Goal: Task Accomplishment & Management: Use online tool/utility

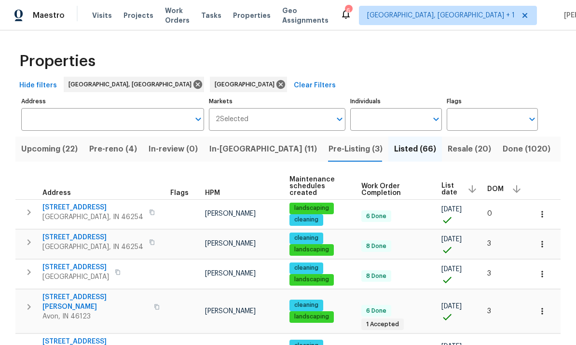
click at [100, 14] on span "Visits" at bounding box center [102, 16] width 20 height 10
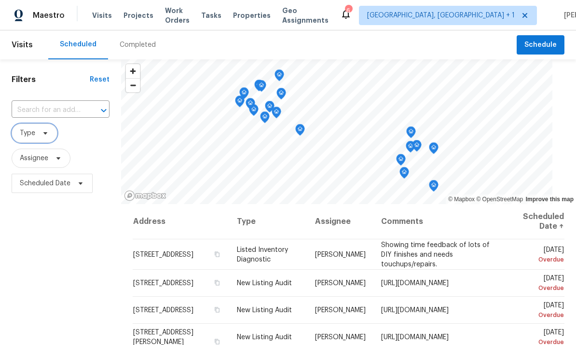
click at [32, 137] on span "Type" at bounding box center [27, 133] width 15 height 10
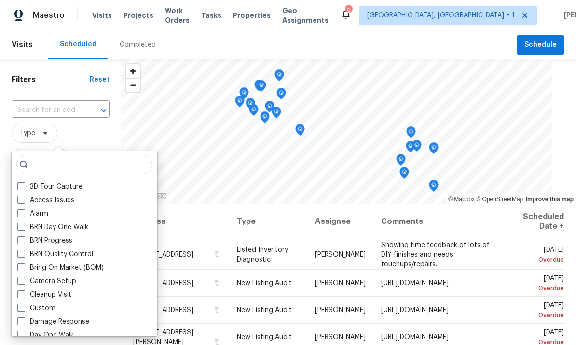
click at [41, 193] on div "3D Tour Capture" at bounding box center [84, 187] width 140 height 14
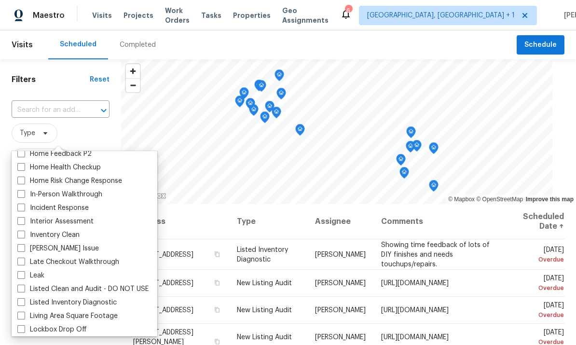
scroll to position [343, 0]
click at [19, 199] on label "In-Person Walkthrough" at bounding box center [59, 195] width 85 height 10
click at [19, 196] on input "In-Person Walkthrough" at bounding box center [20, 193] width 6 height 6
checkbox input "true"
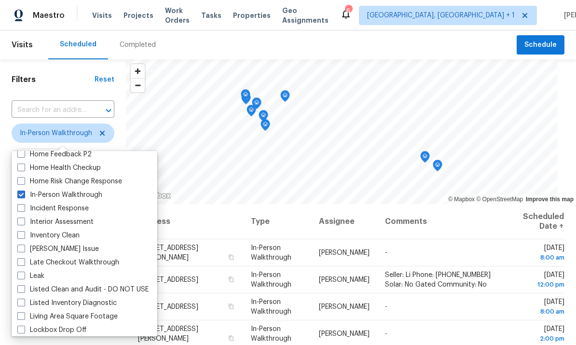
click at [72, 78] on h1 "Filters" at bounding box center [53, 80] width 83 height 10
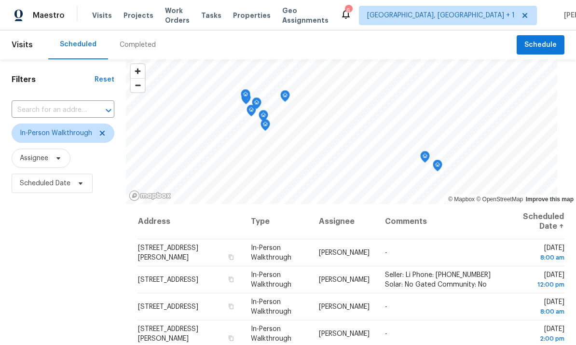
click at [218, 14] on span "Tasks" at bounding box center [211, 15] width 20 height 7
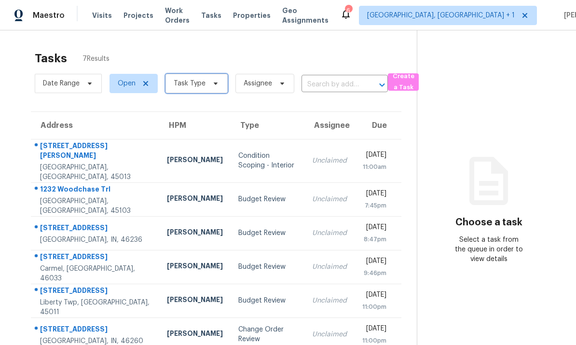
click at [186, 86] on span "Task Type" at bounding box center [190, 84] width 32 height 10
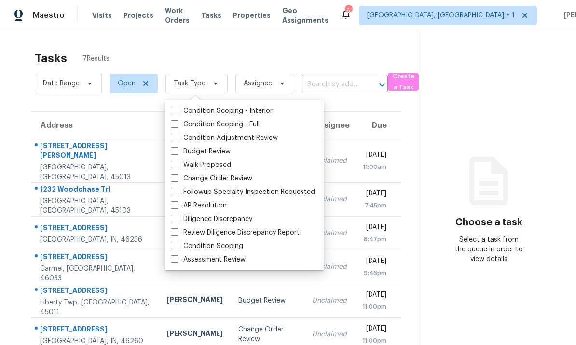
click at [174, 180] on span at bounding box center [175, 178] width 8 height 8
click at [174, 180] on input "Change Order Review" at bounding box center [174, 177] width 6 height 6
checkbox input "true"
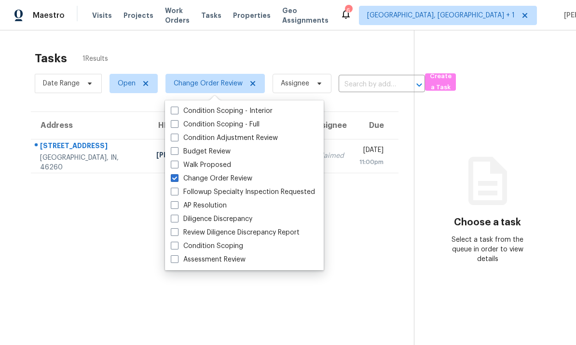
click at [19, 246] on section "Tasks 1 Results Date Range Open Change Order Review Assignee ​ Create a Task Ad…" at bounding box center [214, 211] width 399 height 330
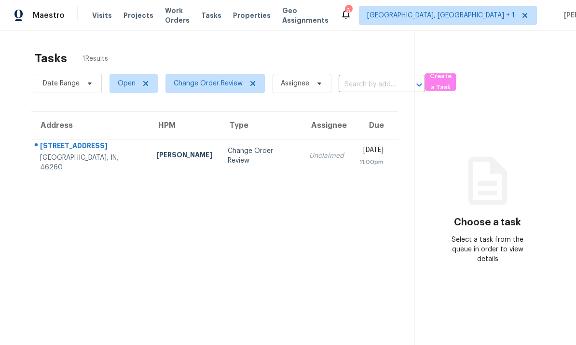
click at [156, 159] on div "Isaul Martinez" at bounding box center [184, 156] width 56 height 12
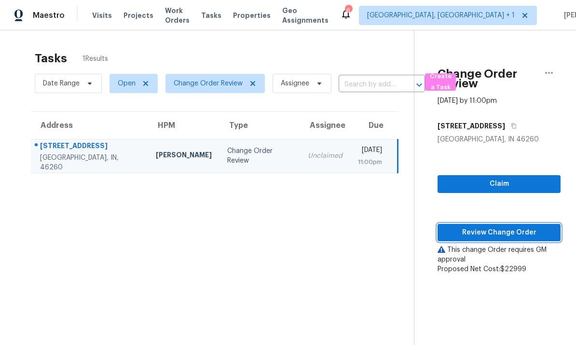
click at [502, 228] on span "Review Change Order" at bounding box center [500, 233] width 108 height 12
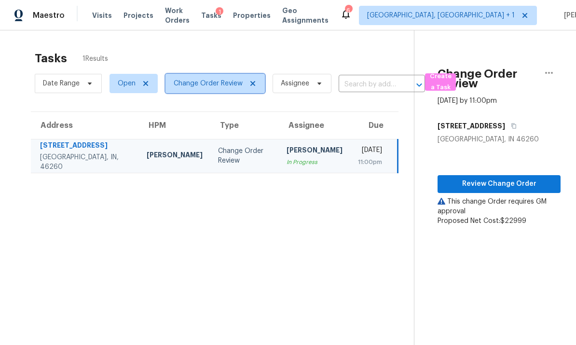
click at [198, 86] on span "Change Order Review" at bounding box center [208, 84] width 69 height 10
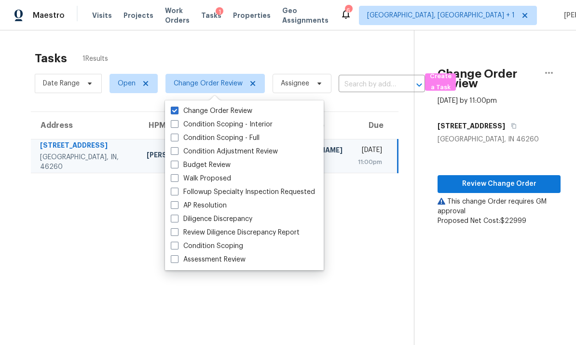
click at [175, 179] on span at bounding box center [175, 178] width 8 height 8
click at [175, 179] on input "Walk Proposed" at bounding box center [174, 177] width 6 height 6
checkbox input "true"
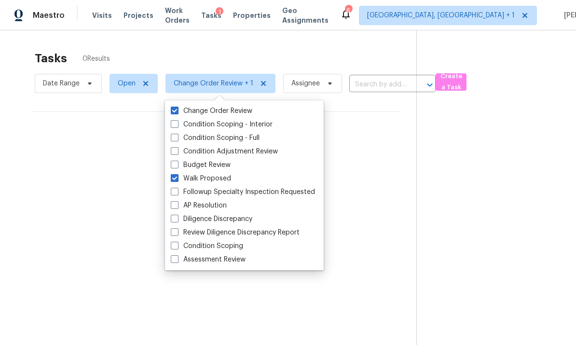
click at [71, 245] on section "Tasks 0 Results Date Range Open Change Order Review + 1 Assignee ​ Create a Tas…" at bounding box center [215, 211] width 401 height 330
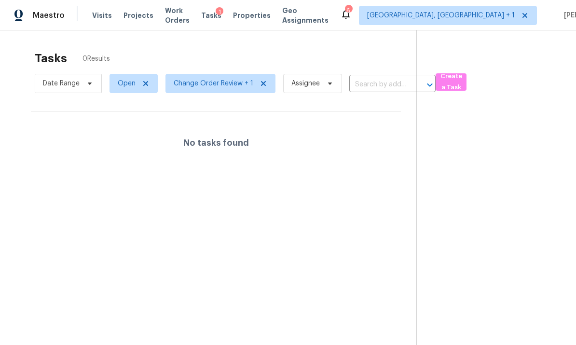
click at [84, 234] on section "Tasks 0 Results Date Range Open Change Order Review + 1 Assignee ​ Create a Tas…" at bounding box center [215, 211] width 401 height 330
click at [202, 86] on span "Change Order Review + 1" at bounding box center [214, 84] width 80 height 10
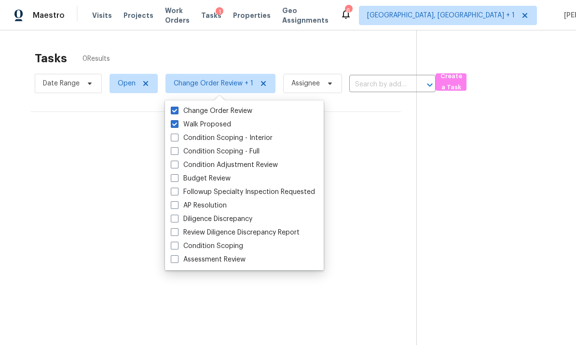
click at [173, 177] on span at bounding box center [175, 178] width 8 height 8
click at [173, 177] on input "Budget Review" at bounding box center [174, 177] width 6 height 6
checkbox input "true"
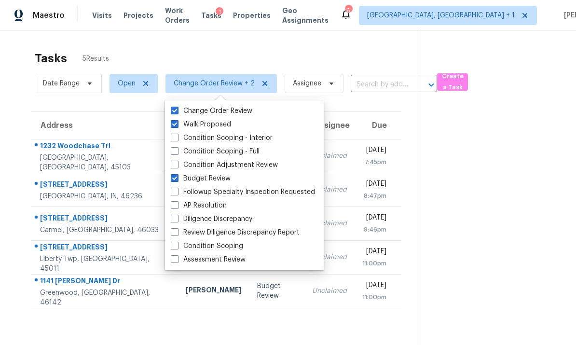
click at [11, 272] on div "Tasks 5 Results Date Range Open Change Order Review + 2 Assignee ​ Create a Tas…" at bounding box center [288, 202] width 576 height 345
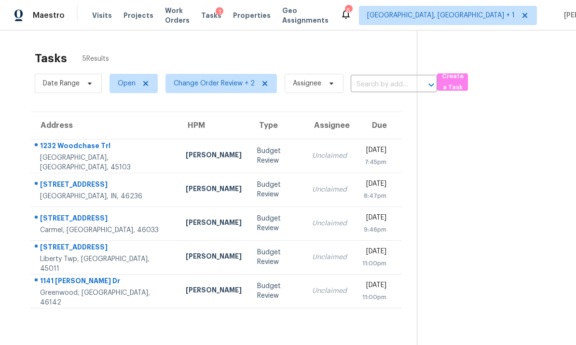
click at [178, 160] on td "Alison Brice" at bounding box center [213, 156] width 71 height 34
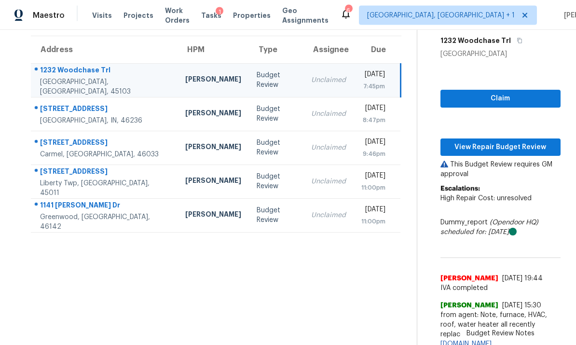
scroll to position [36, 0]
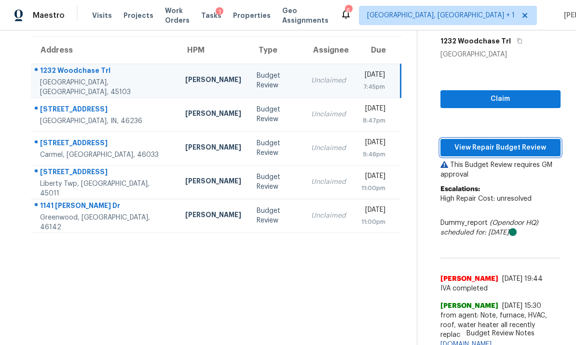
click at [479, 142] on span "View Repair Budget Review" at bounding box center [500, 148] width 105 height 12
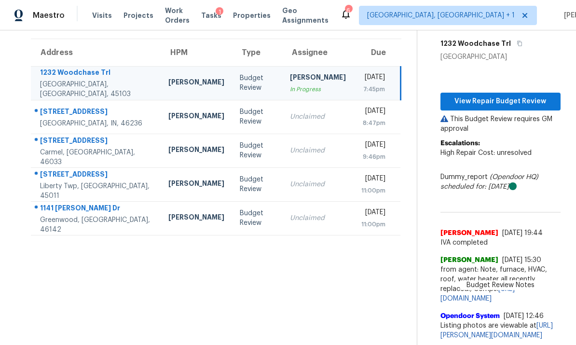
scroll to position [30, 0]
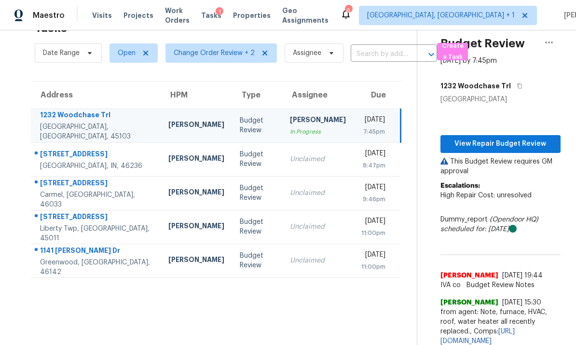
click at [112, 210] on td "5592 Boulder Ct Liberty Twp, OH, 45011" at bounding box center [96, 227] width 130 height 34
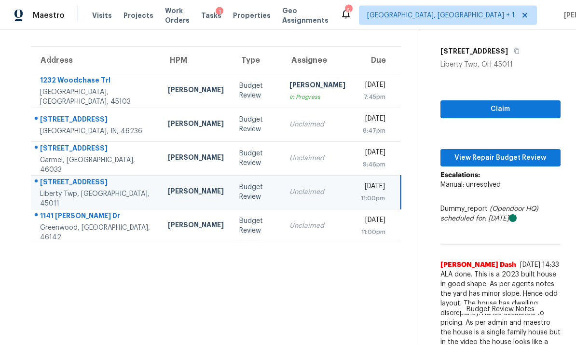
scroll to position [36, 0]
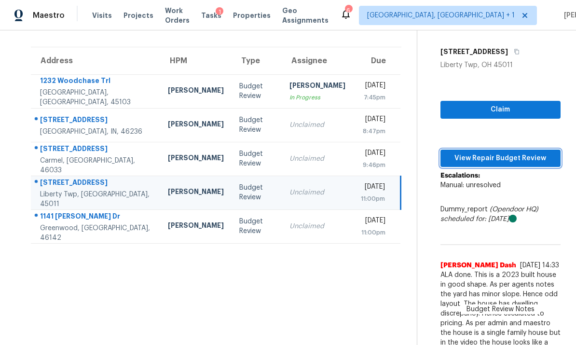
click at [498, 153] on span "View Repair Budget Review" at bounding box center [500, 159] width 105 height 12
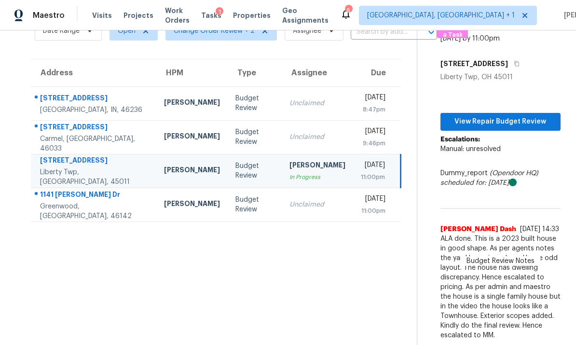
scroll to position [30, 0]
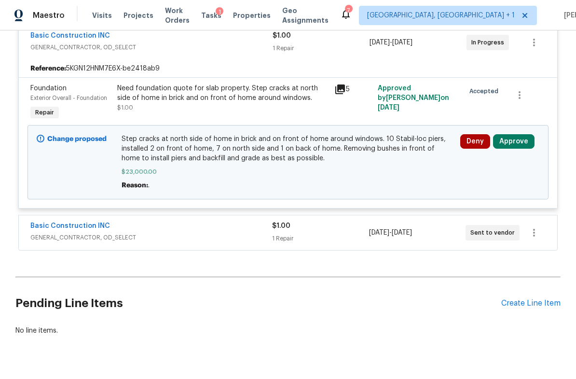
scroll to position [197, 0]
click at [515, 140] on button "Approve" at bounding box center [514, 142] width 42 height 14
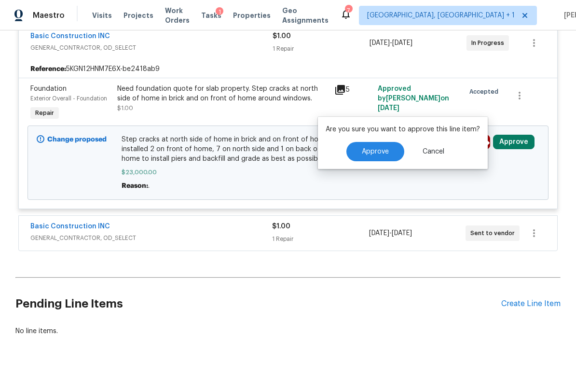
click at [378, 153] on span "Approve" at bounding box center [375, 151] width 27 height 7
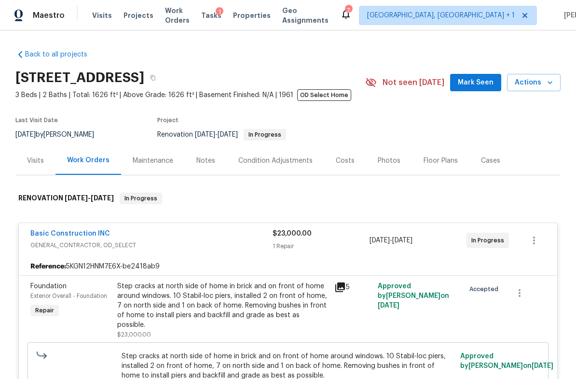
scroll to position [0, 0]
click at [205, 164] on div "Notes" at bounding box center [205, 161] width 19 height 10
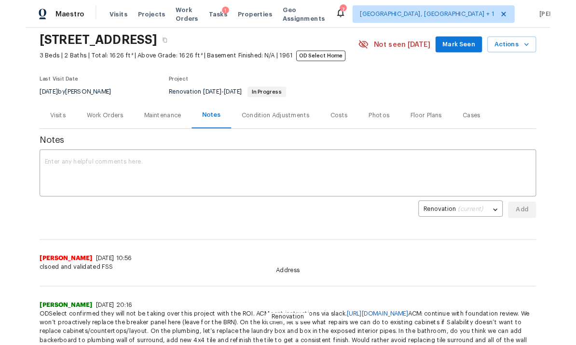
scroll to position [33, 0]
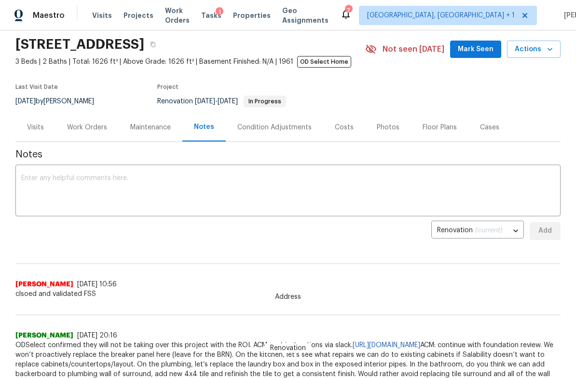
click at [59, 179] on textarea at bounding box center [288, 192] width 534 height 34
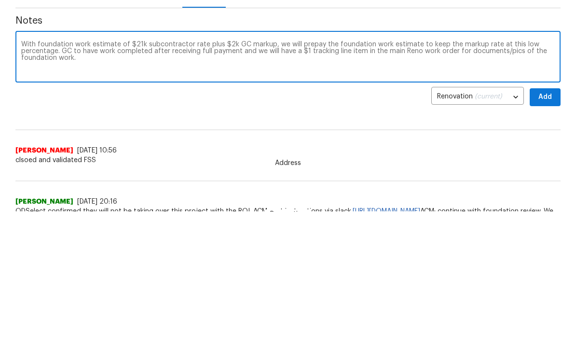
type textarea "With foundation work estimate of $21k subcontractor rate plus $2k GC markup, we…"
click at [550, 225] on span "Add" at bounding box center [545, 231] width 15 height 12
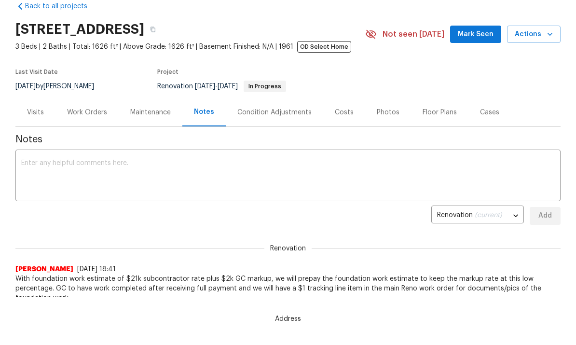
scroll to position [0, 0]
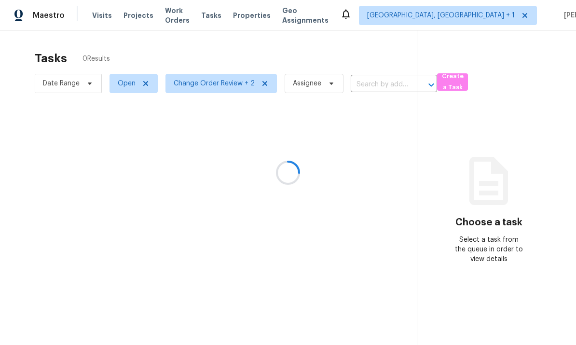
scroll to position [36, 0]
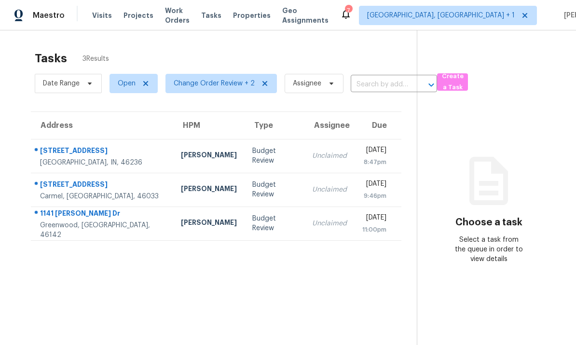
click at [121, 139] on td "6614 Sparrowood Dr Indianapolis, IN, 46236" at bounding box center [102, 156] width 142 height 34
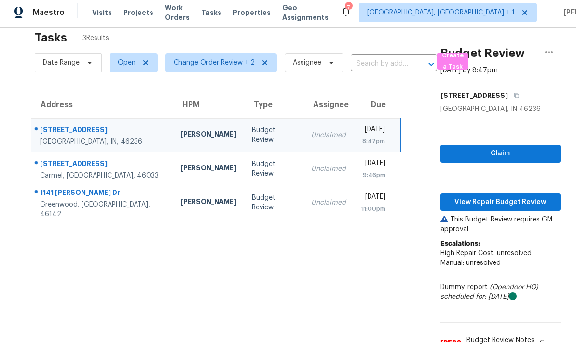
scroll to position [9, 0]
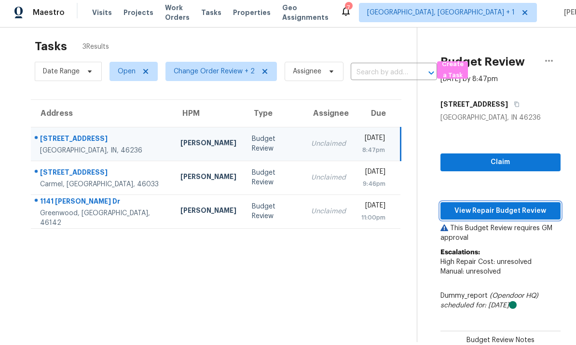
click at [509, 205] on span "View Repair Budget Review" at bounding box center [500, 211] width 105 height 12
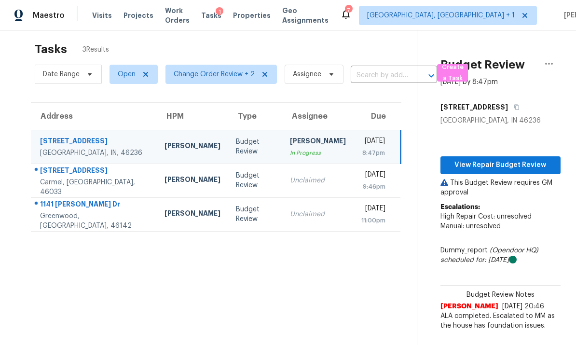
click at [120, 164] on td "13228 Dunwoody Ln Carmel, IN, 46033" at bounding box center [94, 181] width 126 height 34
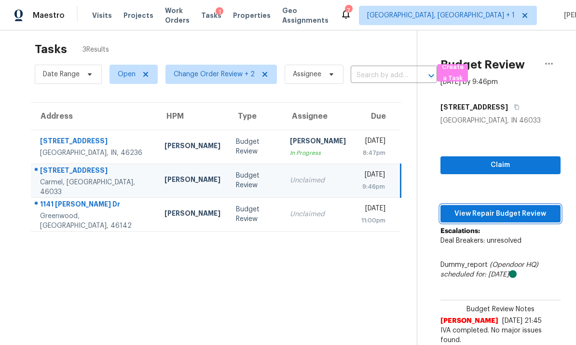
click at [496, 208] on span "View Repair Budget Review" at bounding box center [500, 214] width 105 height 12
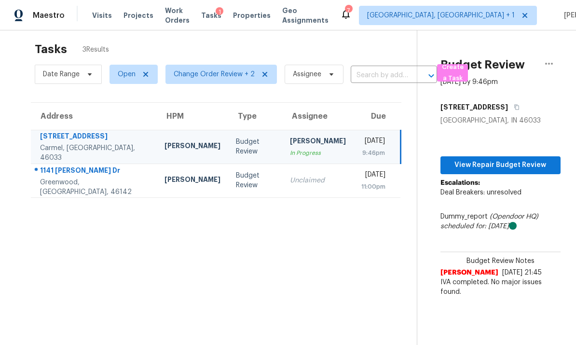
click at [114, 164] on td "1141 Standish Dr Greenwood, IN, 46142" at bounding box center [94, 181] width 126 height 34
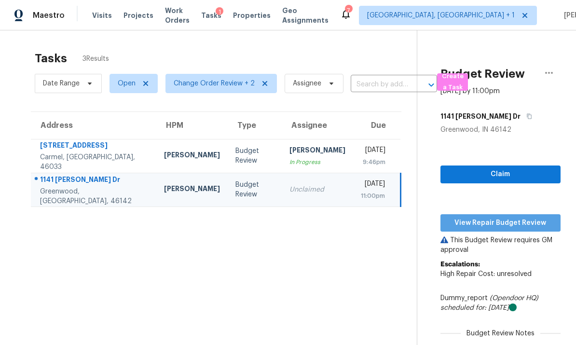
scroll to position [0, 0]
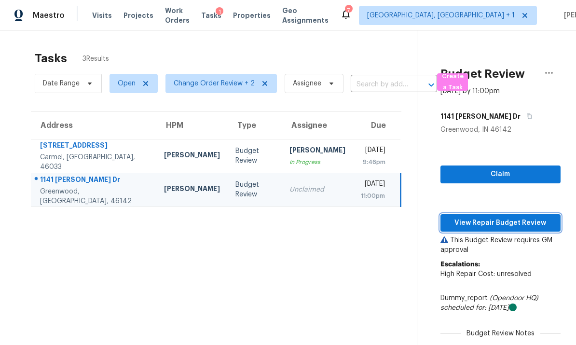
click at [505, 217] on span "View Repair Budget Review" at bounding box center [500, 223] width 105 height 12
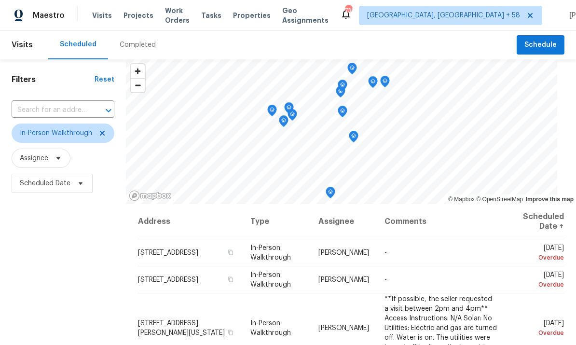
click at [222, 16] on span "Tasks" at bounding box center [211, 15] width 20 height 7
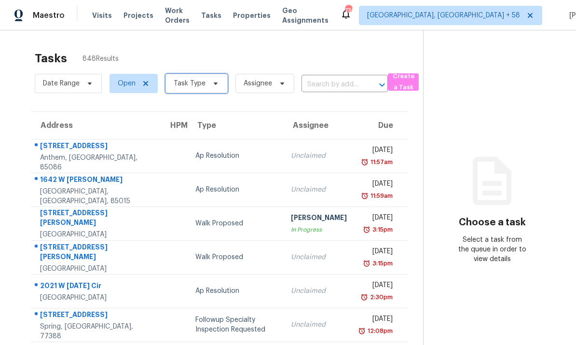
click at [194, 87] on span "Task Type" at bounding box center [190, 84] width 32 height 10
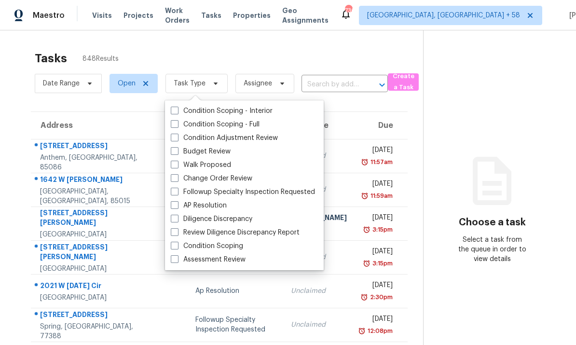
click at [202, 261] on label "Assessment Review" at bounding box center [208, 260] width 75 height 10
click at [177, 261] on input "Assessment Review" at bounding box center [174, 258] width 6 height 6
checkbox input "true"
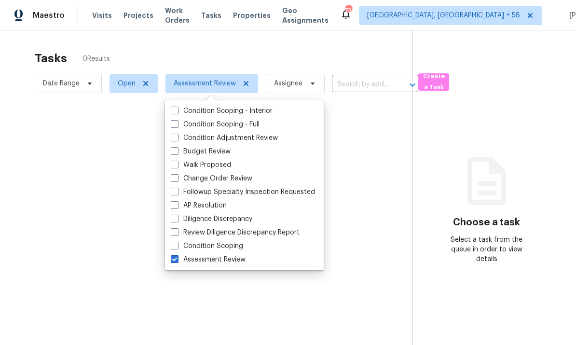
click at [6, 203] on div at bounding box center [288, 172] width 576 height 345
